Goal: Information Seeking & Learning: Learn about a topic

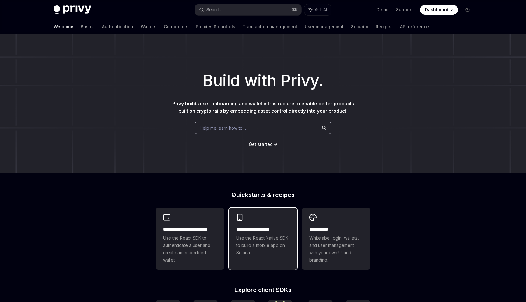
scroll to position [86, 0]
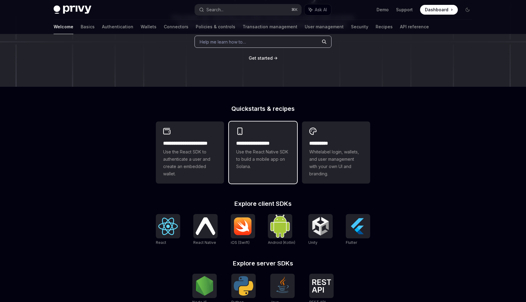
click at [261, 157] on span "Use the React Native SDK to build a mobile app on Solana." at bounding box center [263, 159] width 54 height 22
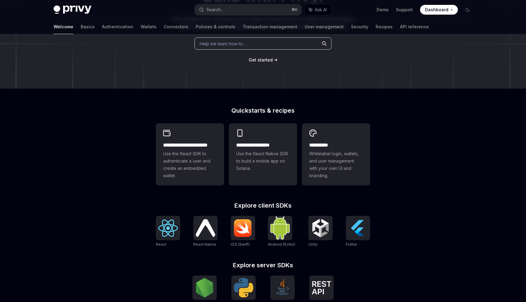
scroll to position [86, 0]
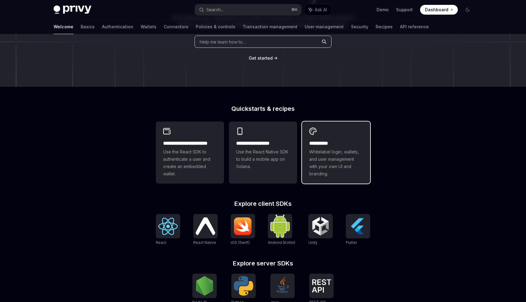
click at [320, 156] on span "Whitelabel login, wallets, and user management with your own UI and branding." at bounding box center [336, 162] width 54 height 29
type textarea "*"
